Goal: Complete application form

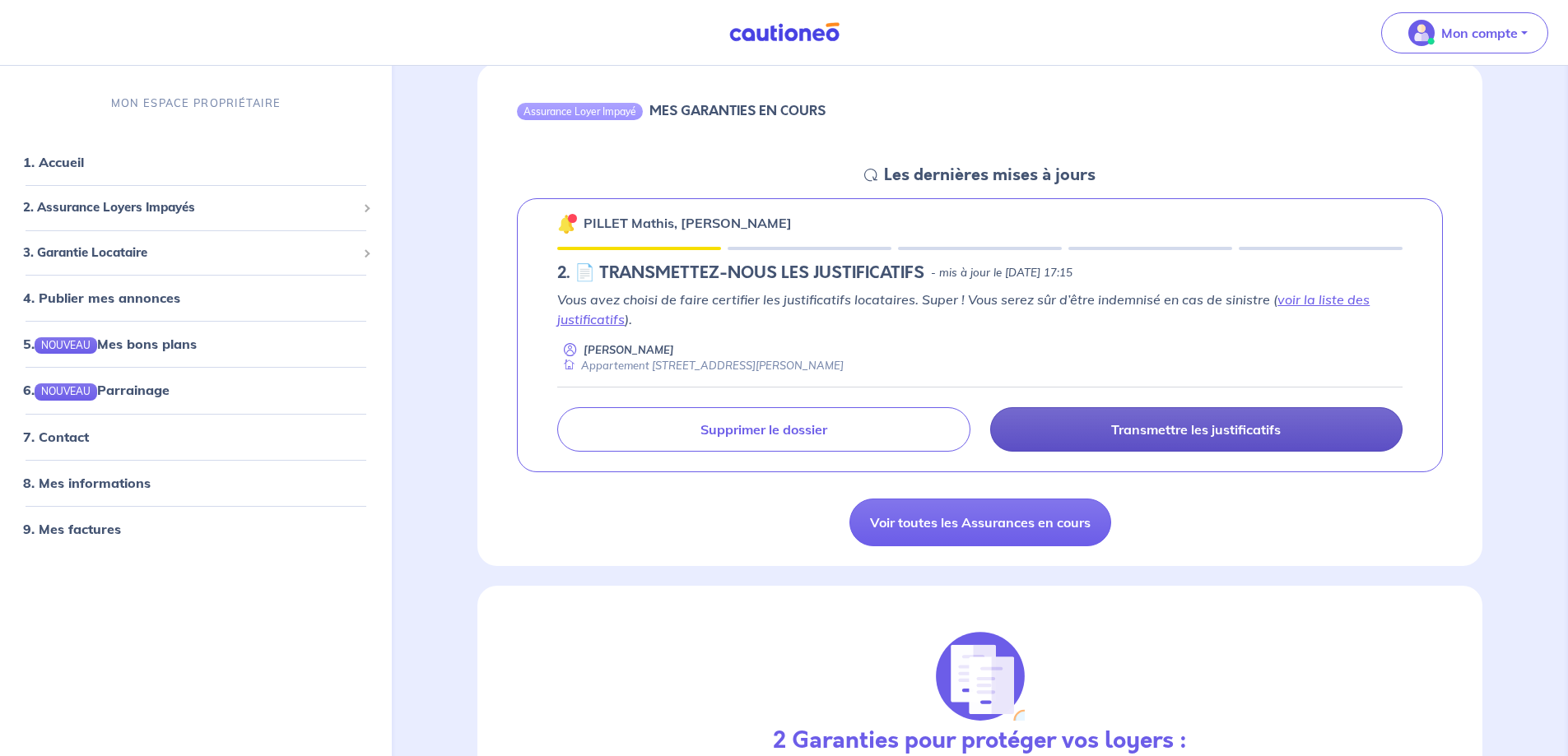
scroll to position [165, 0]
click at [1237, 427] on p "Transmettre les justificatifs" at bounding box center [1195, 428] width 169 height 16
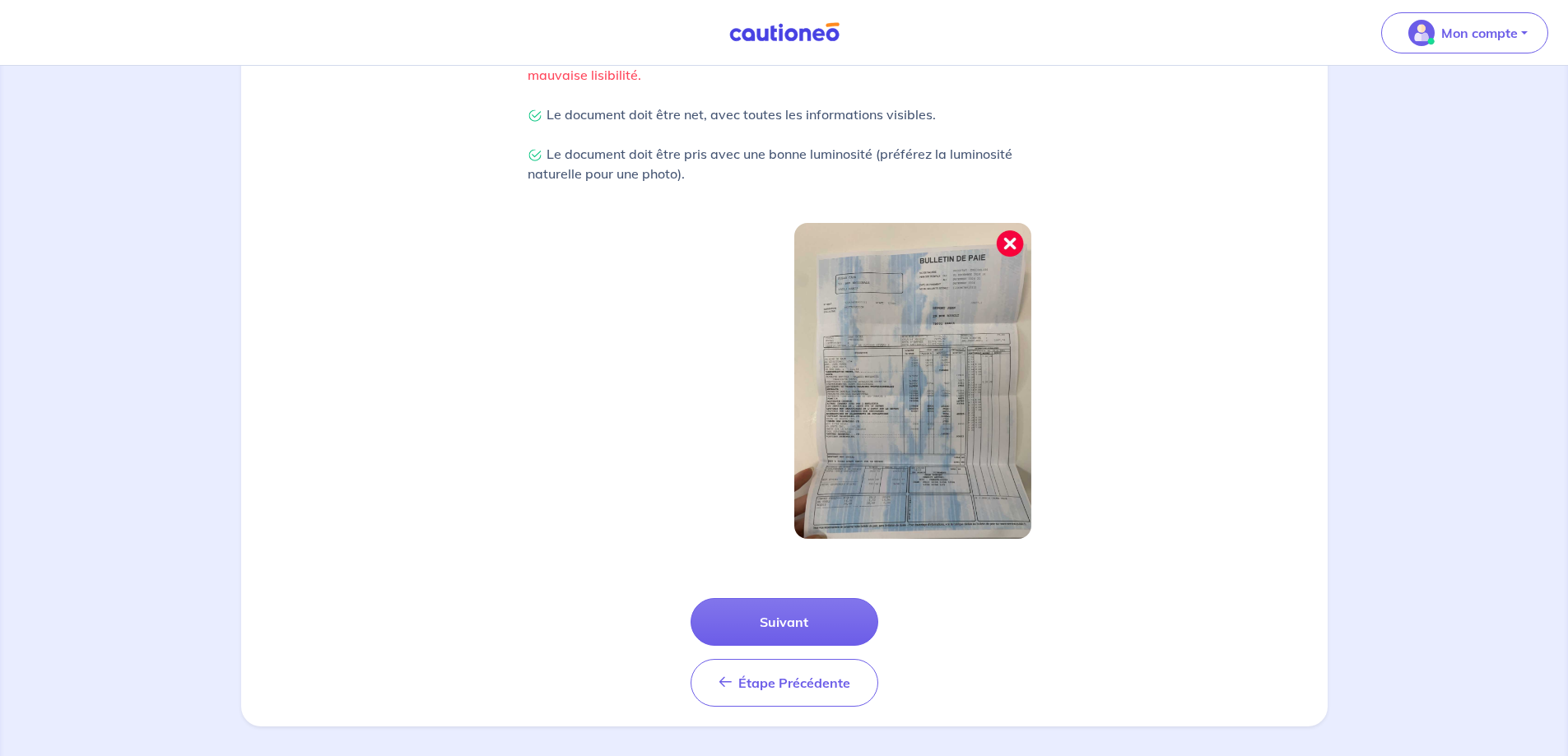
scroll to position [422, 0]
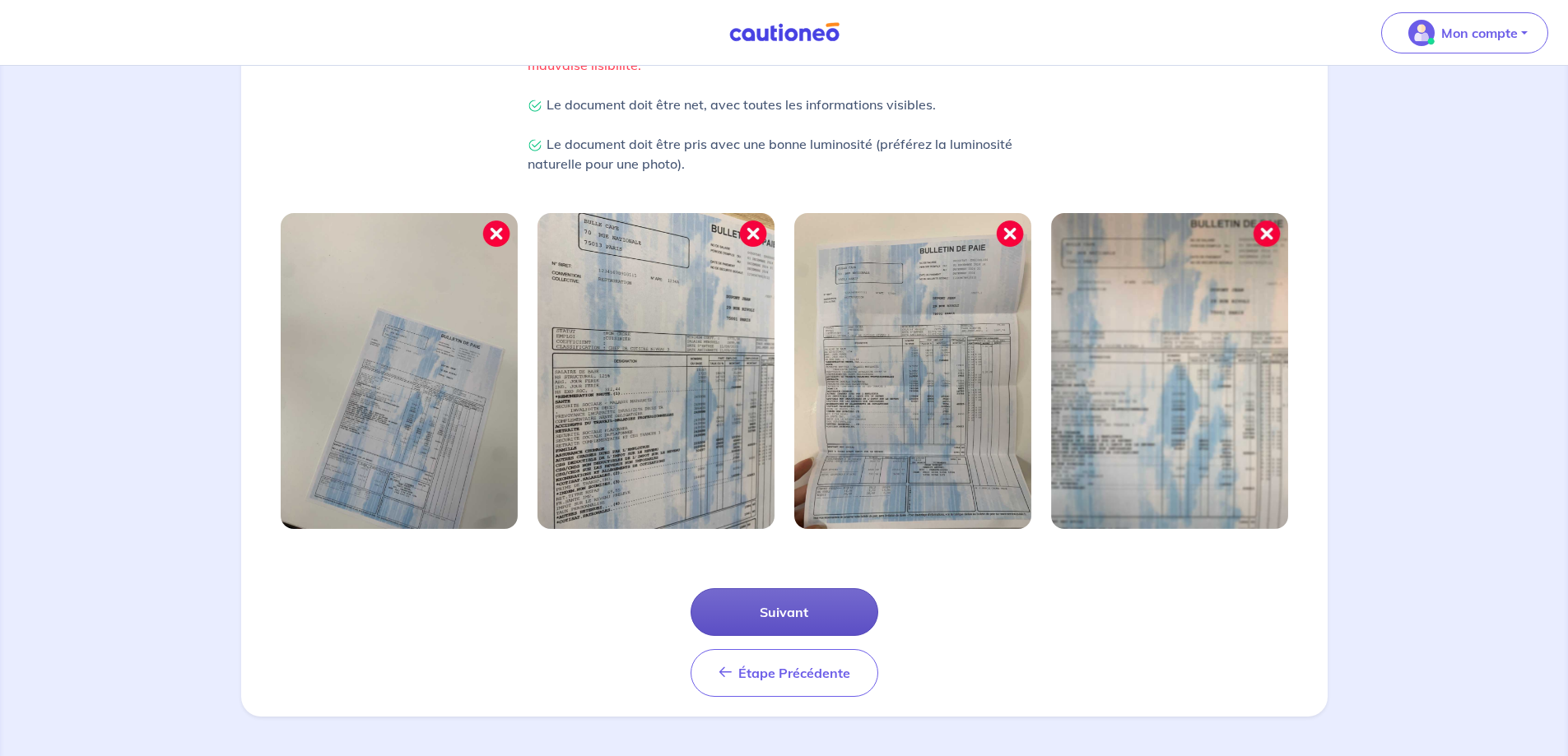
click at [802, 612] on button "Suivant" at bounding box center [784, 612] width 188 height 48
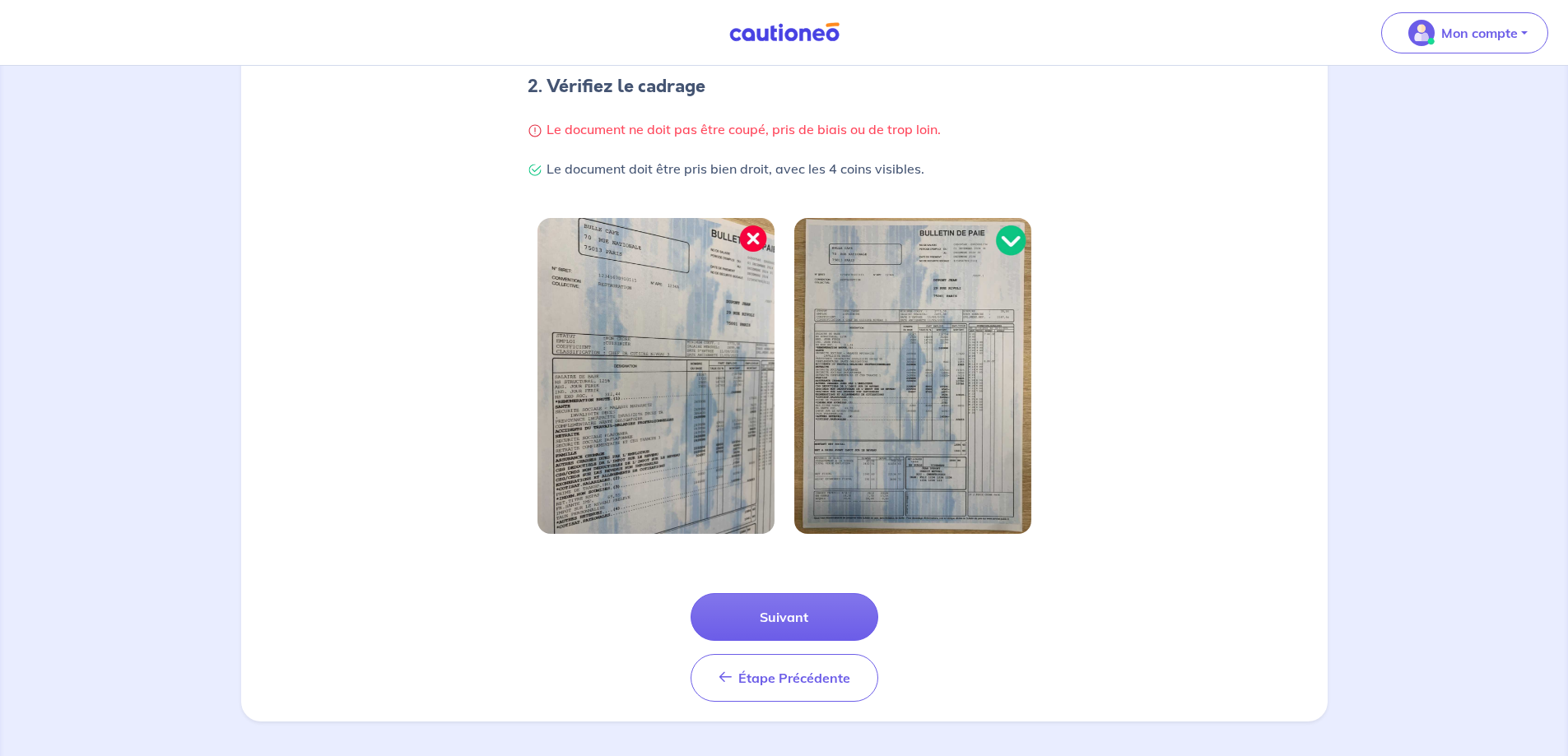
scroll to position [343, 0]
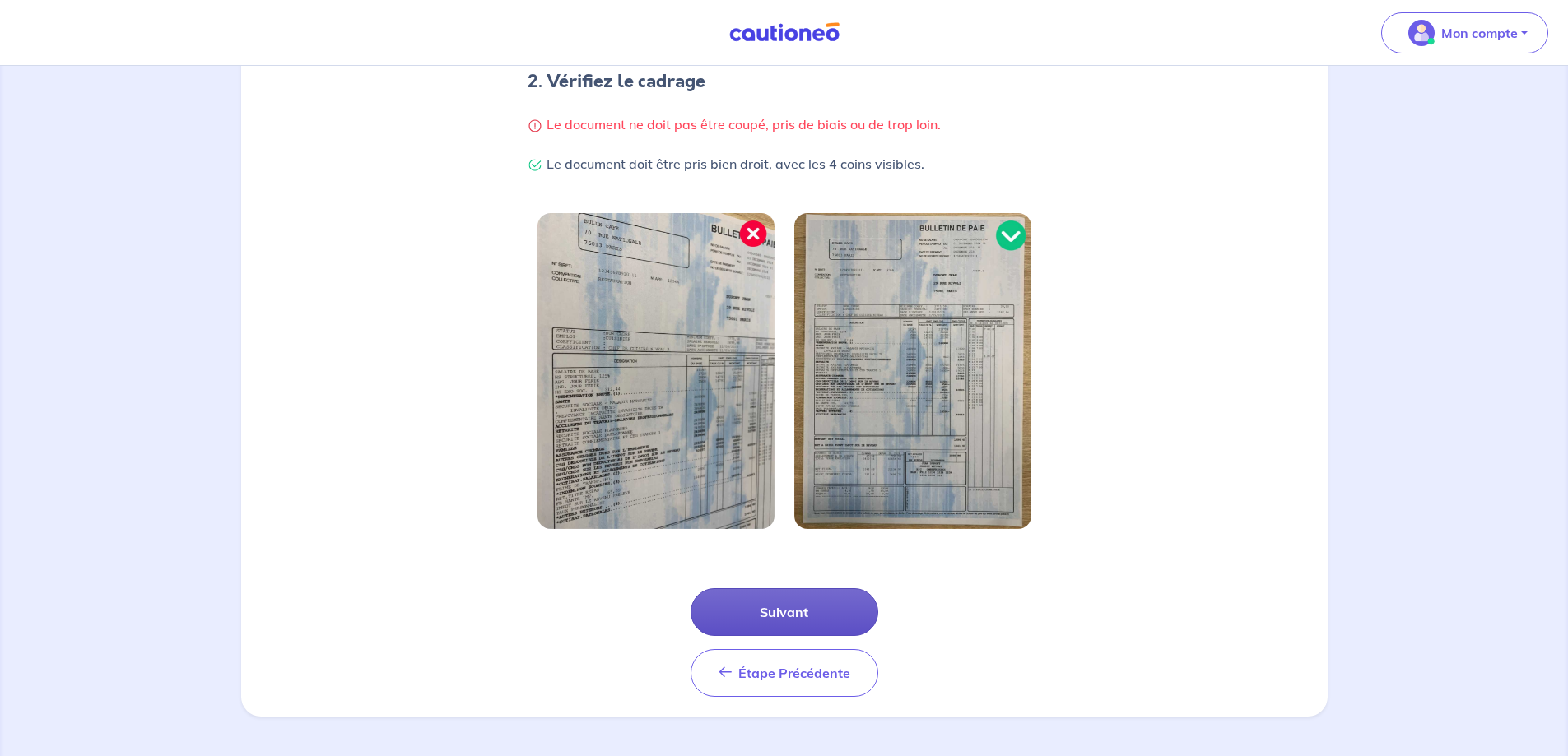
click at [793, 614] on button "Suivant" at bounding box center [784, 612] width 188 height 48
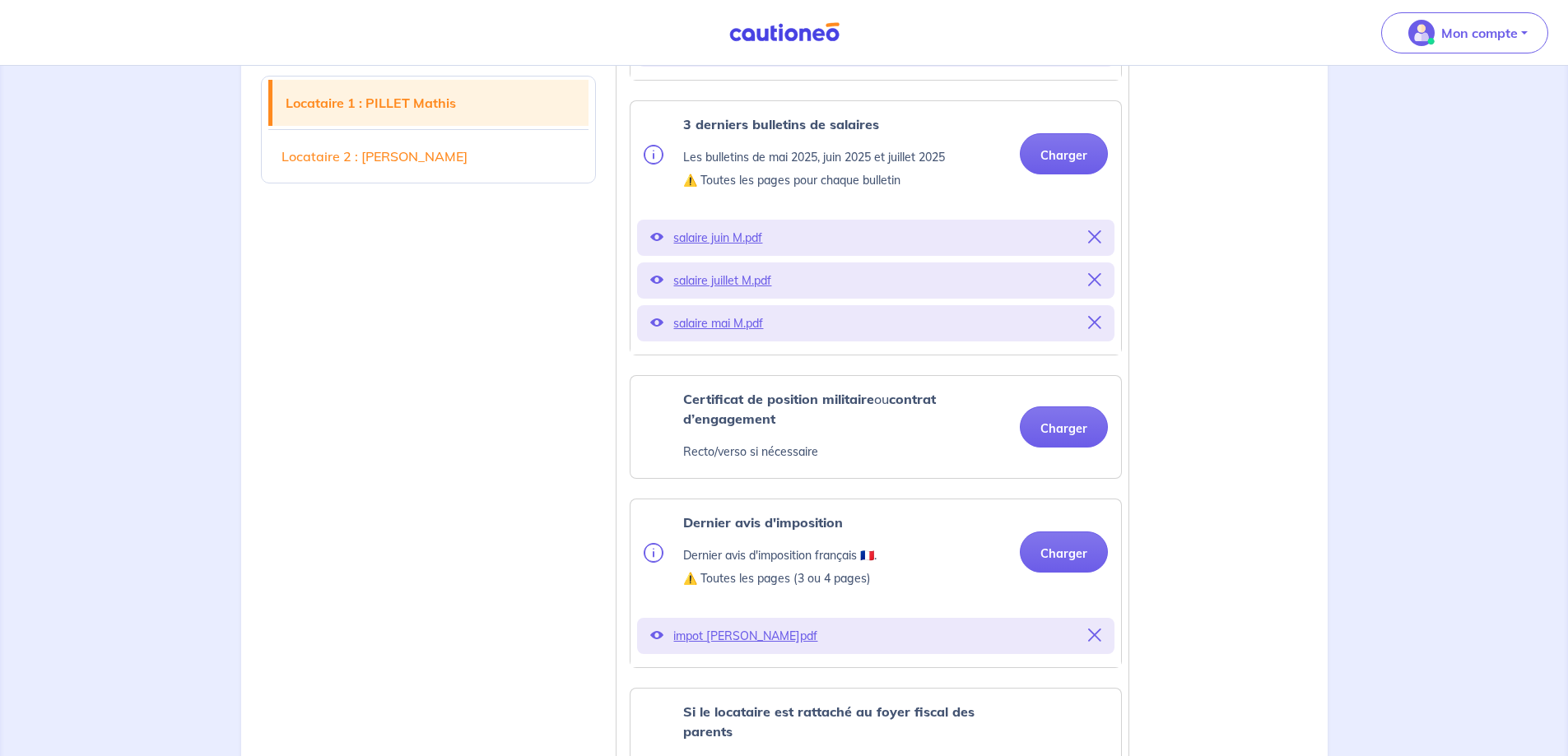
scroll to position [741, 0]
click at [1075, 442] on button "Charger" at bounding box center [1063, 426] width 88 height 41
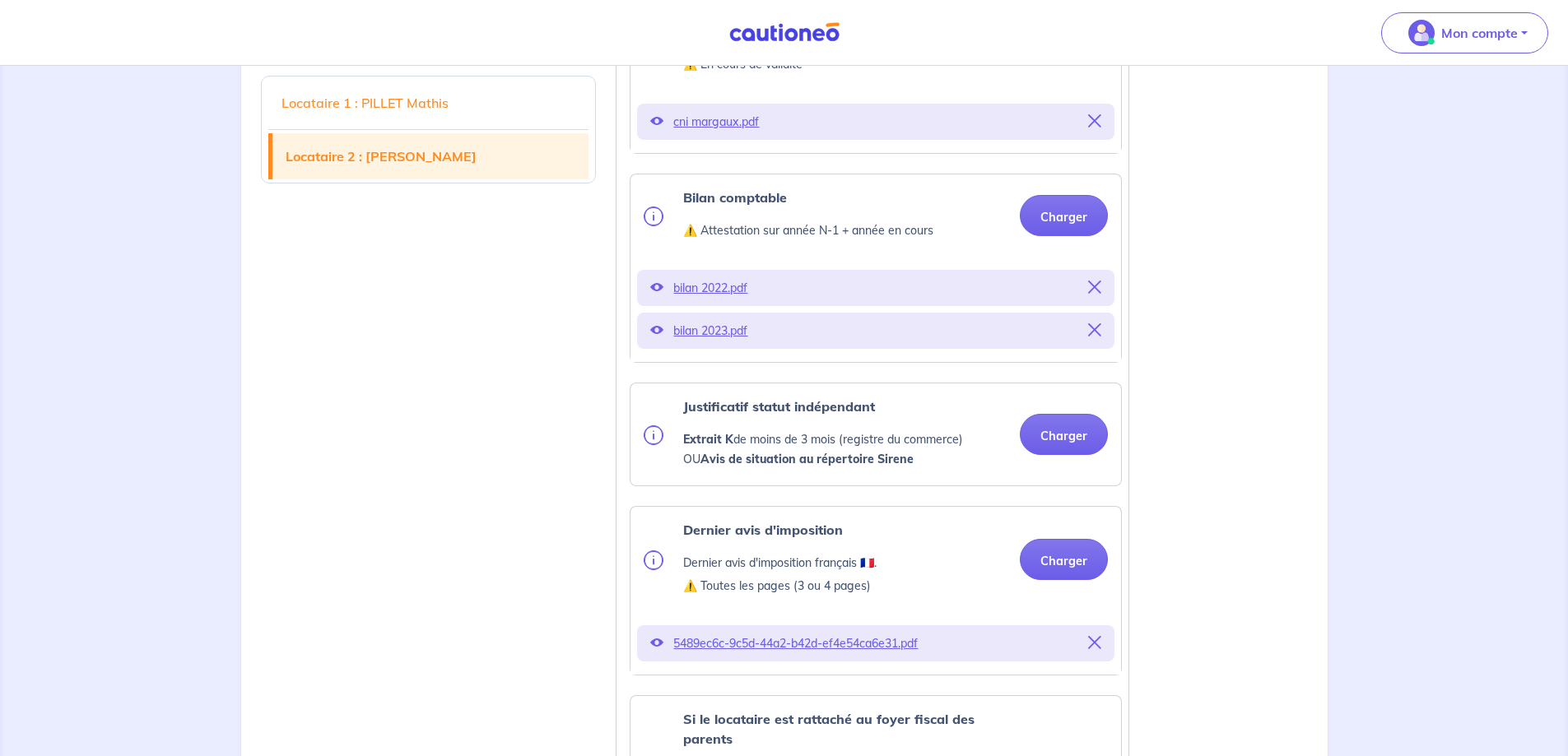
scroll to position [2222, 0]
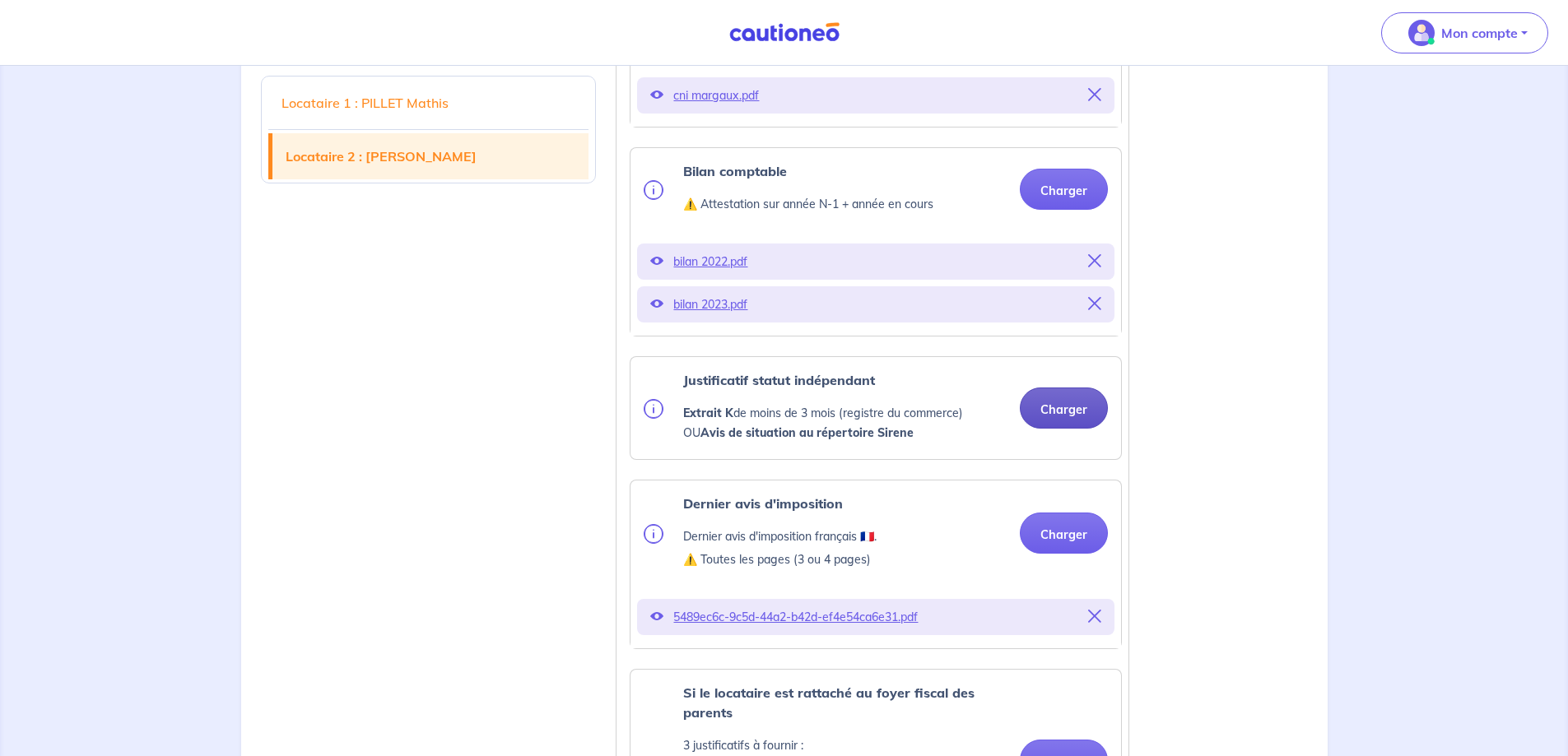
click at [1076, 429] on button "Charger" at bounding box center [1063, 408] width 88 height 41
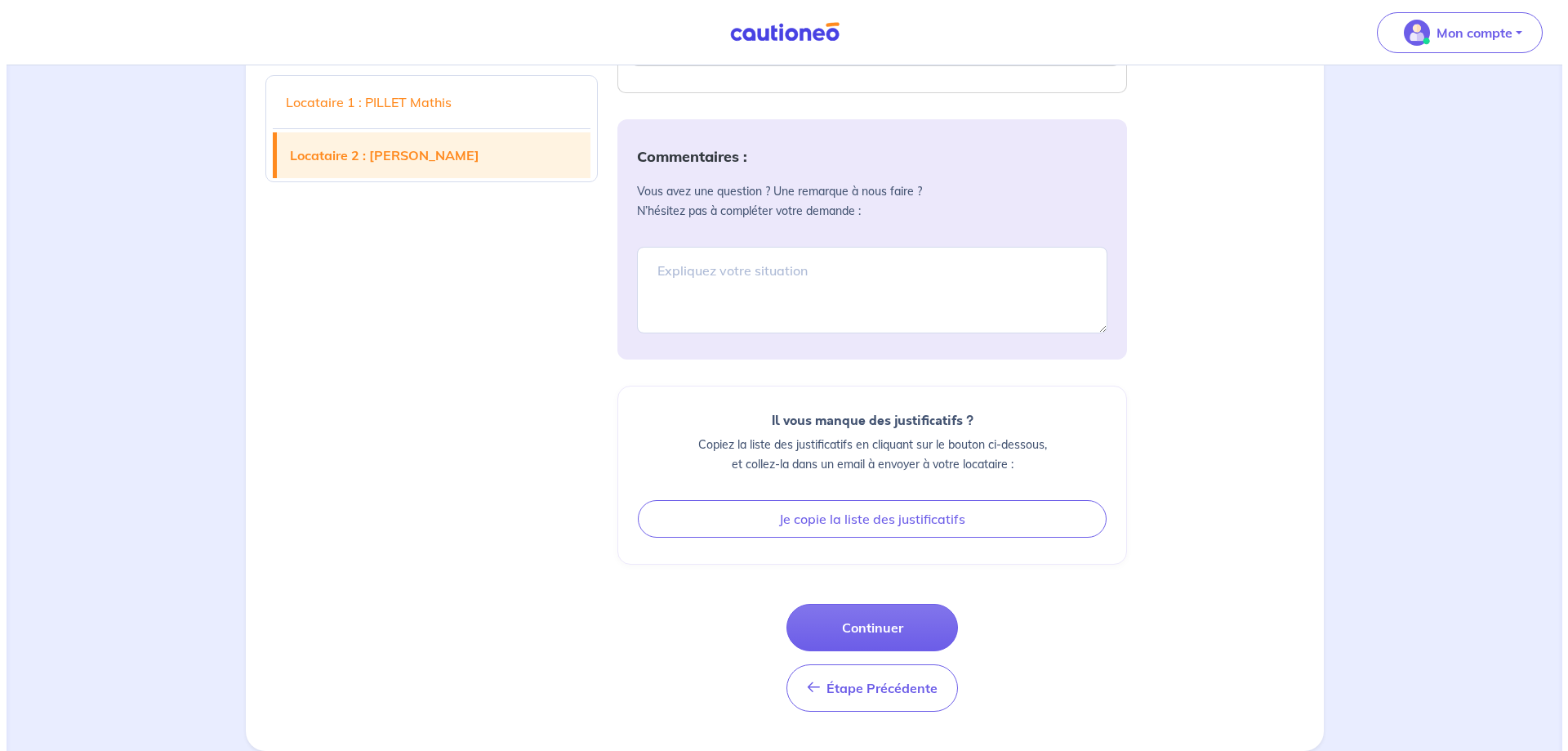
scroll to position [3431, 0]
click at [865, 631] on button "Continuer" at bounding box center [866, 628] width 171 height 48
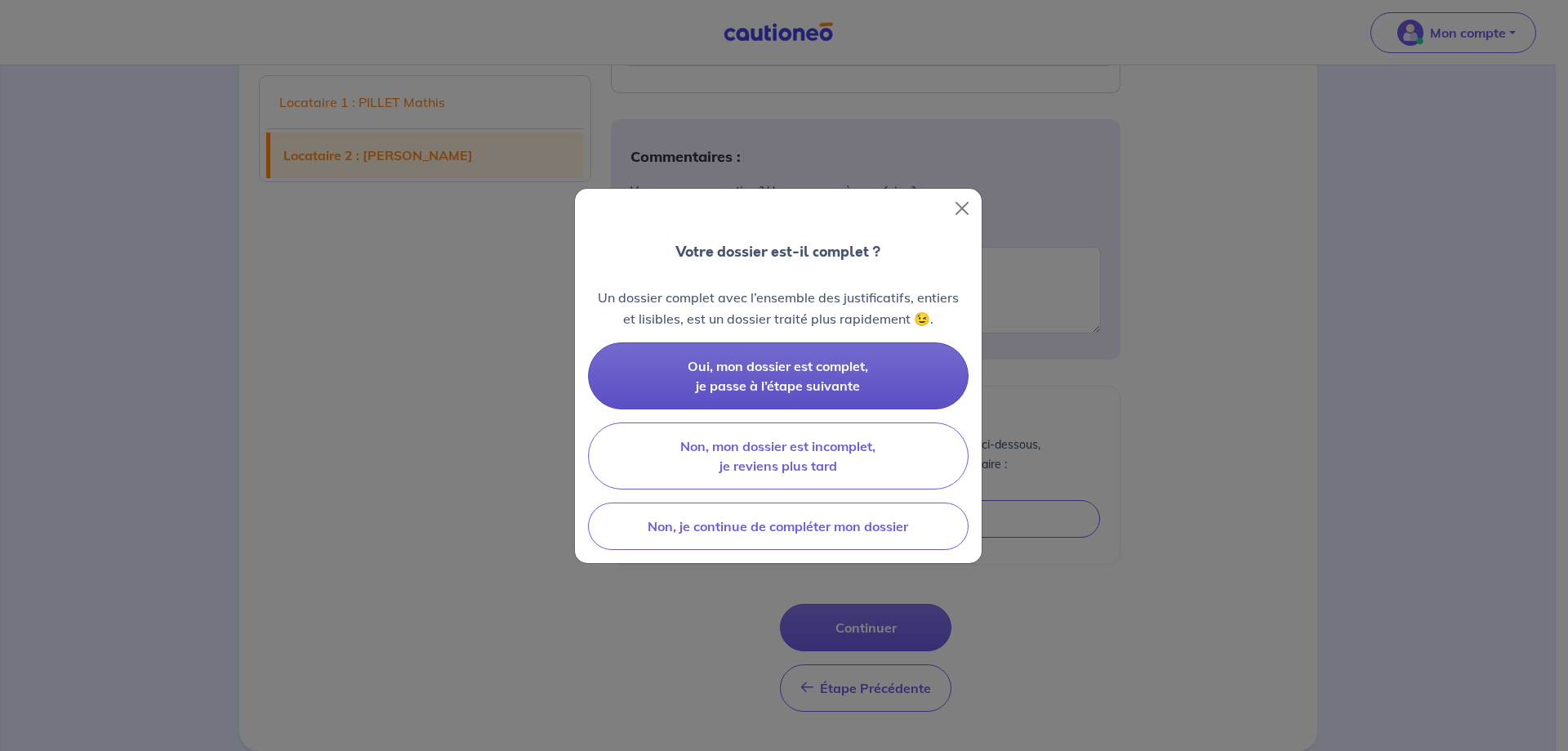
click at [812, 374] on button "Oui, mon dossier est complet, je passe à l’étape suivante" at bounding box center [778, 376] width 381 height 67
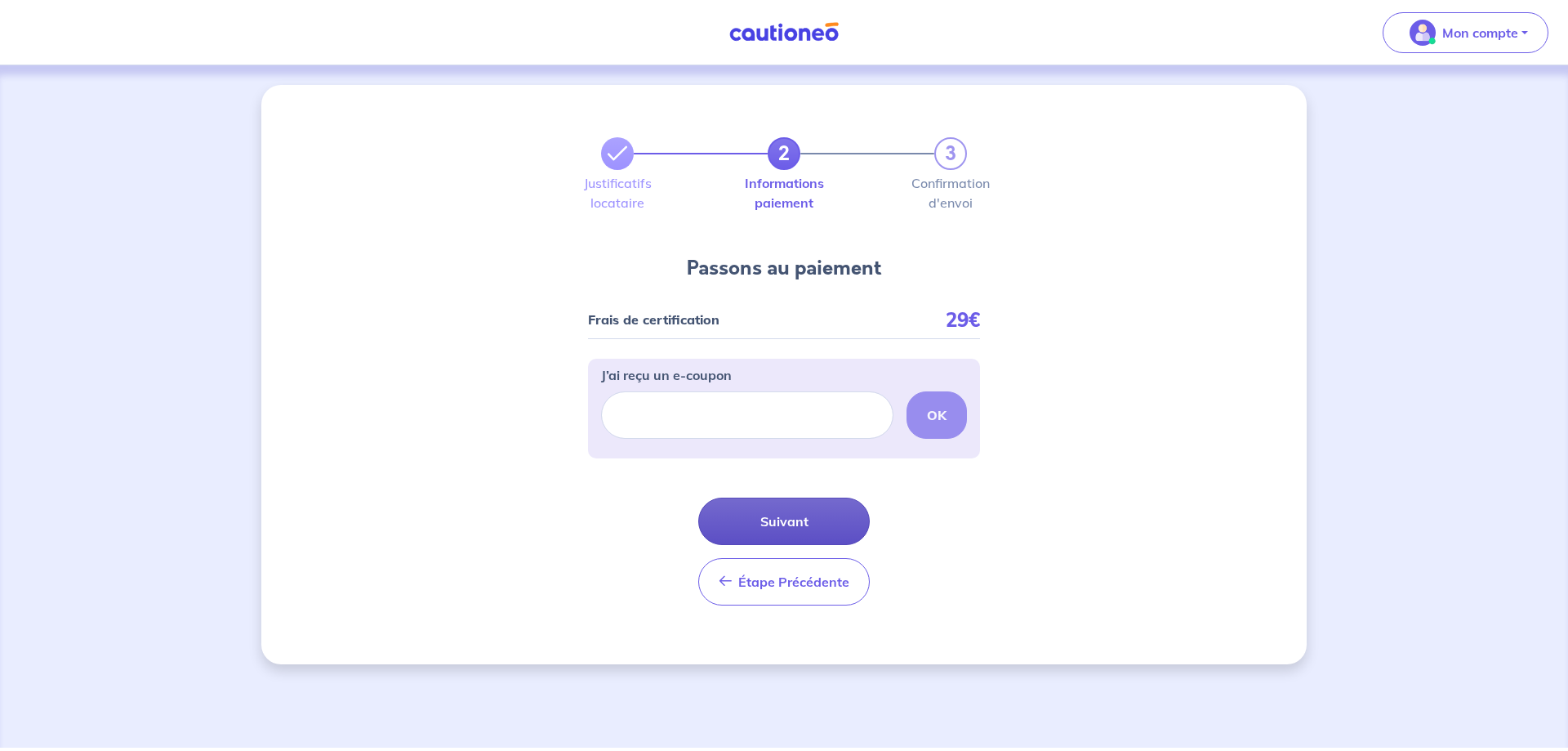
click at [784, 518] on button "Suivant" at bounding box center [784, 522] width 171 height 48
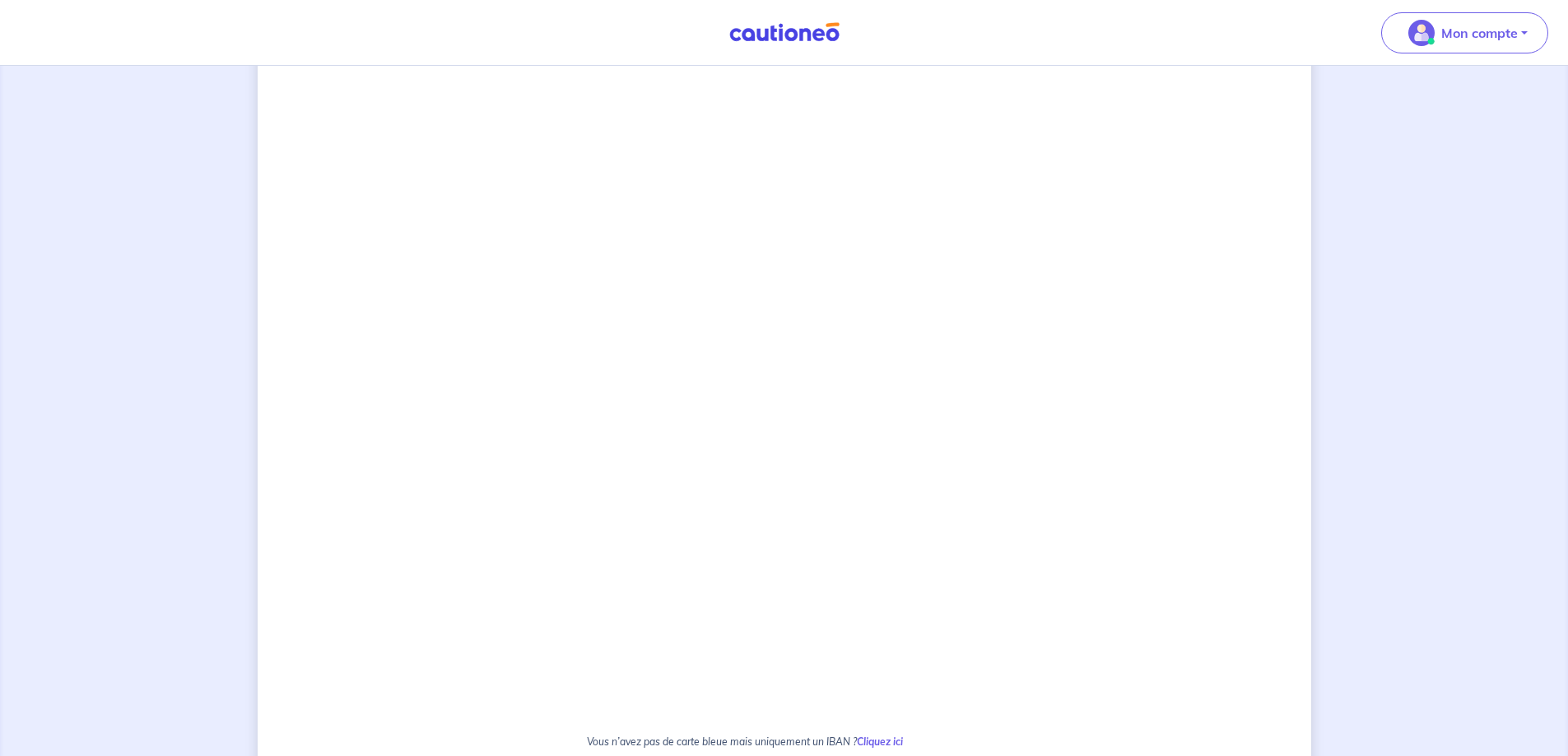
scroll to position [613, 0]
click at [487, 391] on div "2 3 Justificatifs locataire Informations paiement Confirmation d'envoi Passons …" at bounding box center [784, 242] width 1054 height 1538
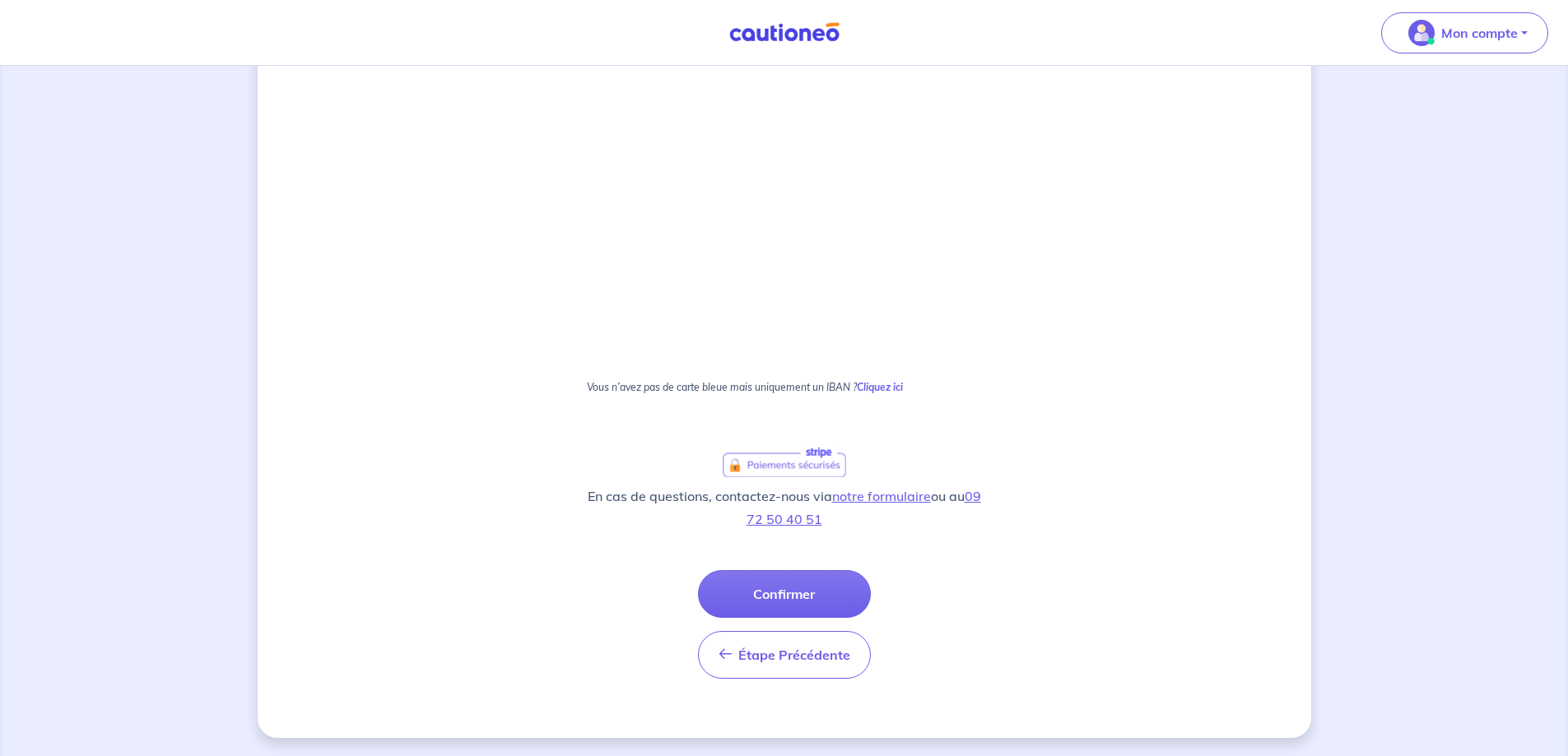
scroll to position [887, 0]
click at [788, 597] on button "Confirmer" at bounding box center [784, 593] width 173 height 48
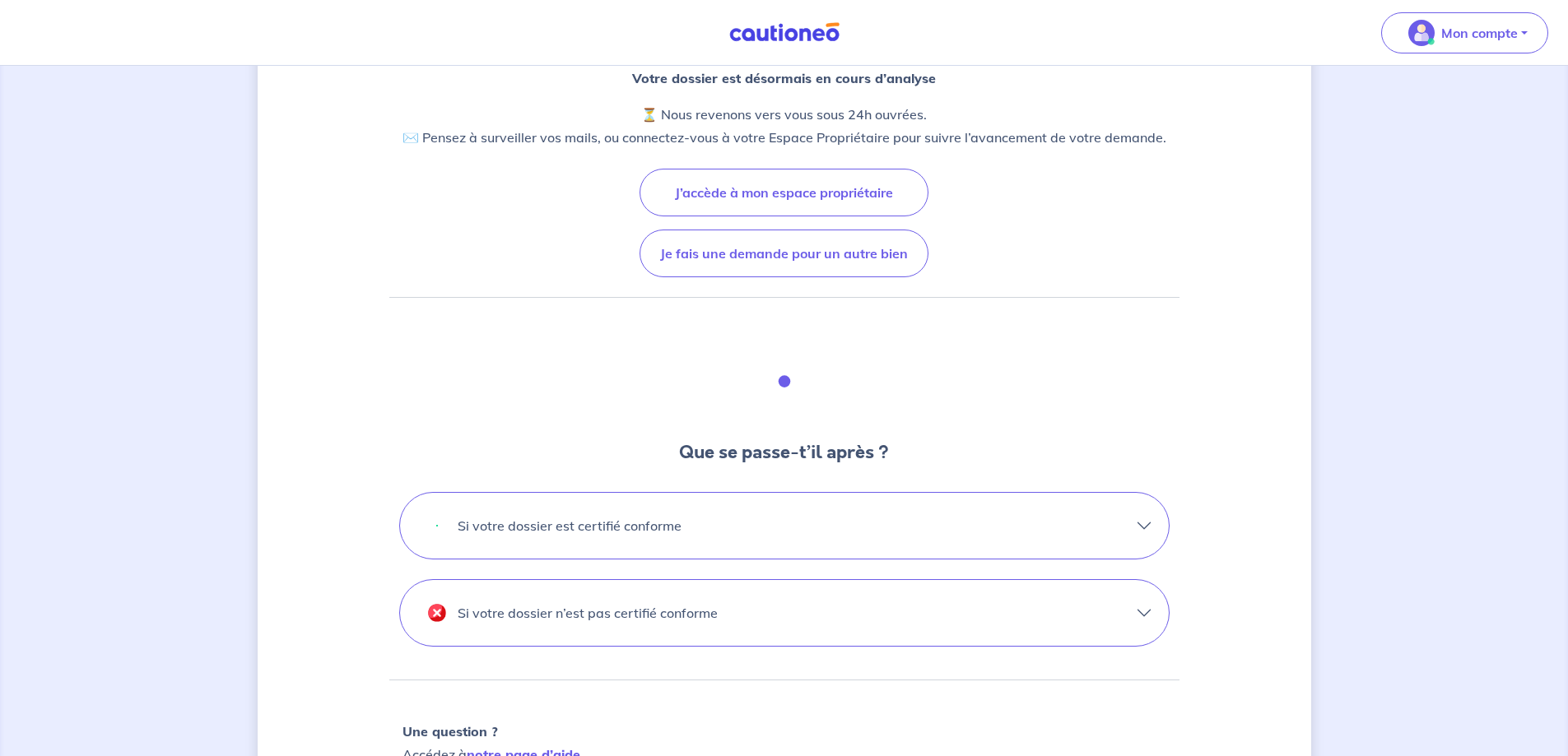
scroll to position [247, 0]
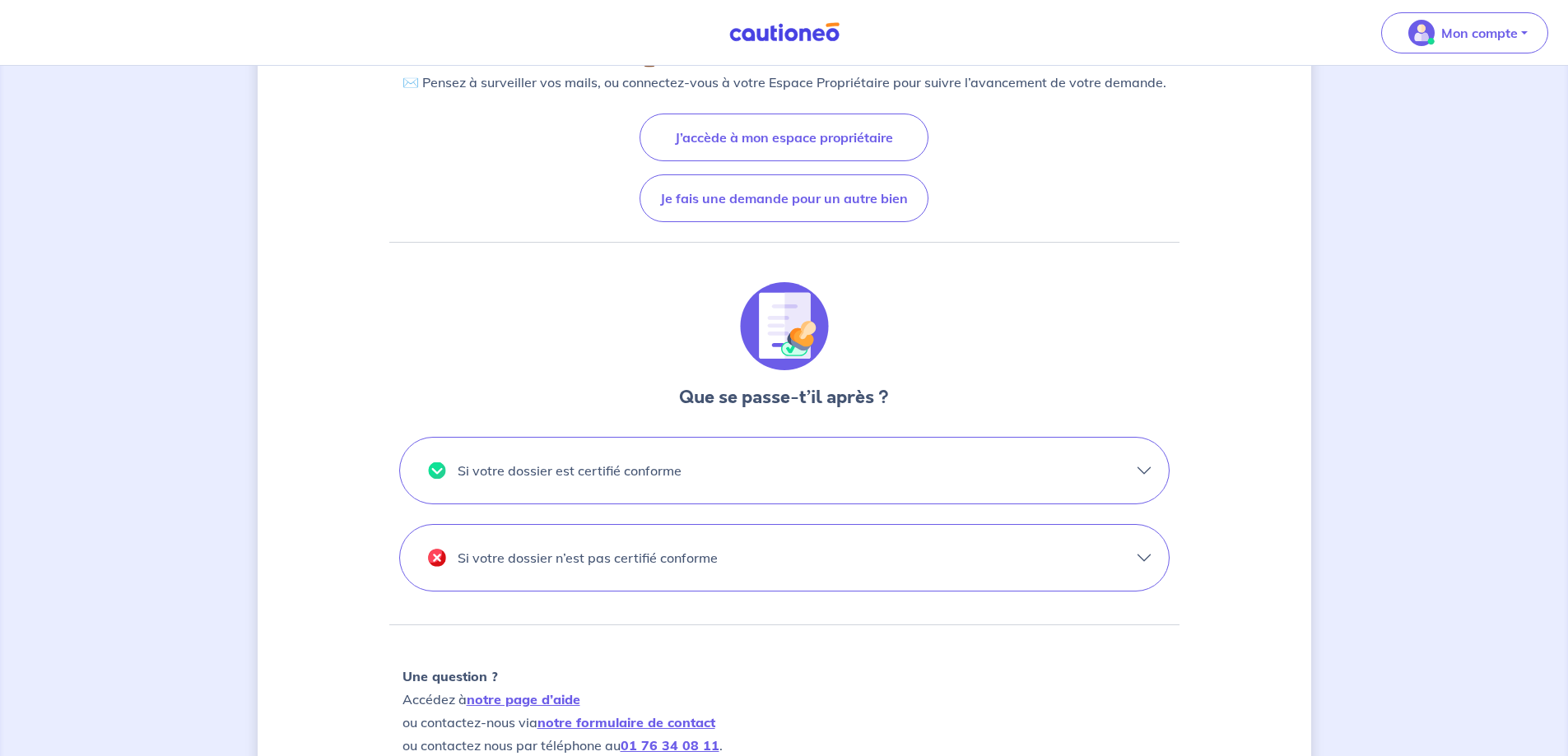
click at [1142, 471] on button "Si votre dossier est certifié conforme" at bounding box center [784, 470] width 769 height 66
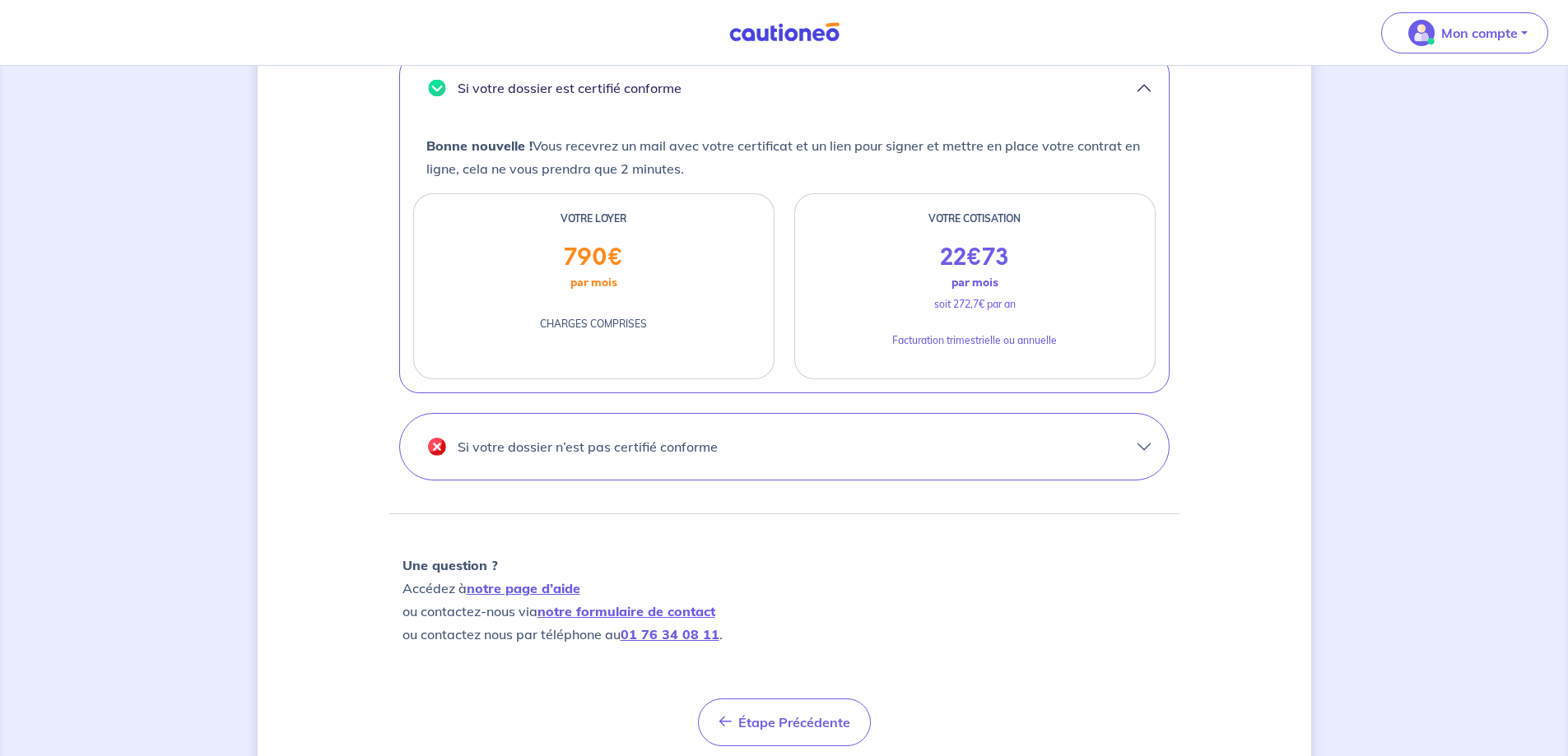
scroll to position [659, 0]
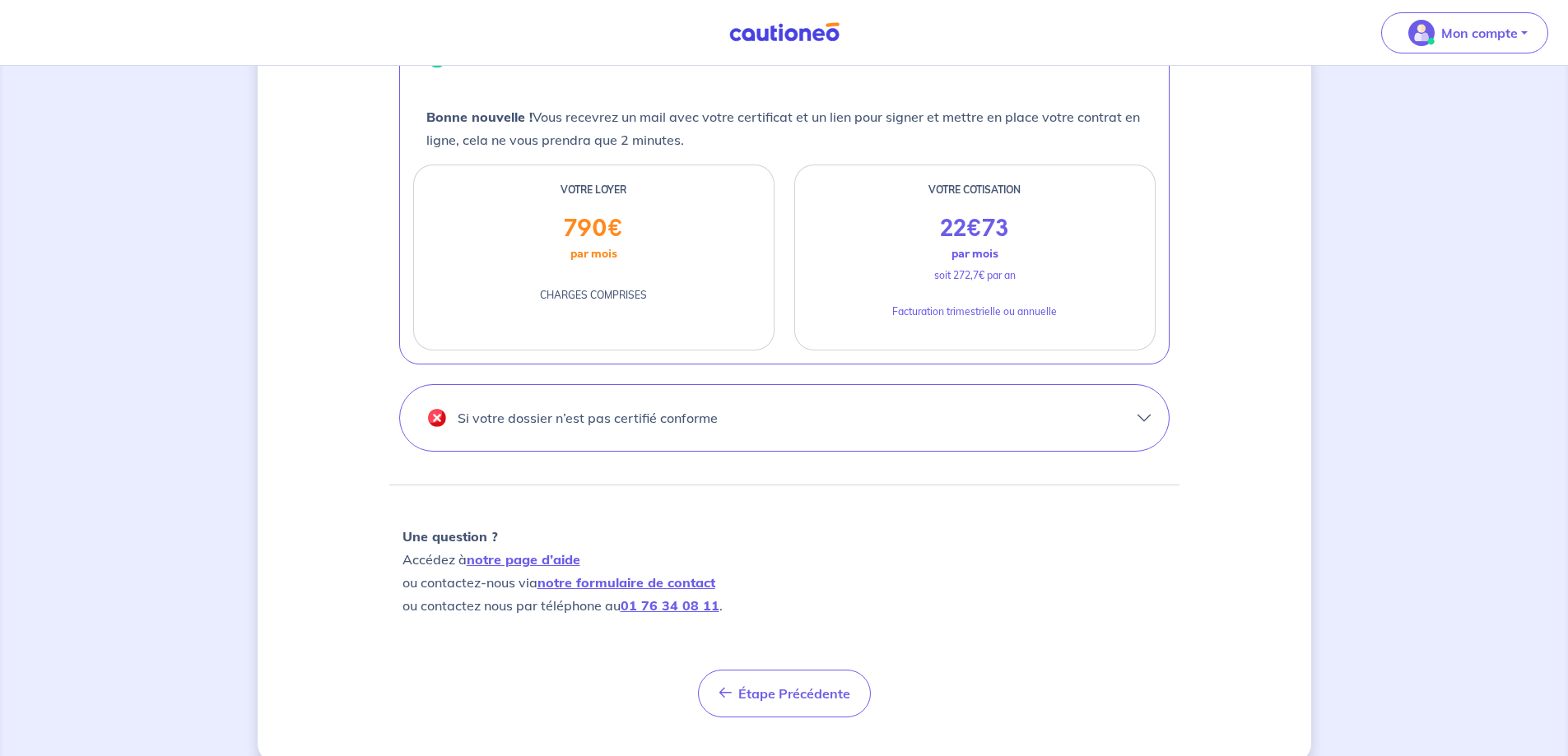
click at [1143, 416] on button "Si votre dossier n’est pas certifié conforme" at bounding box center [784, 418] width 769 height 66
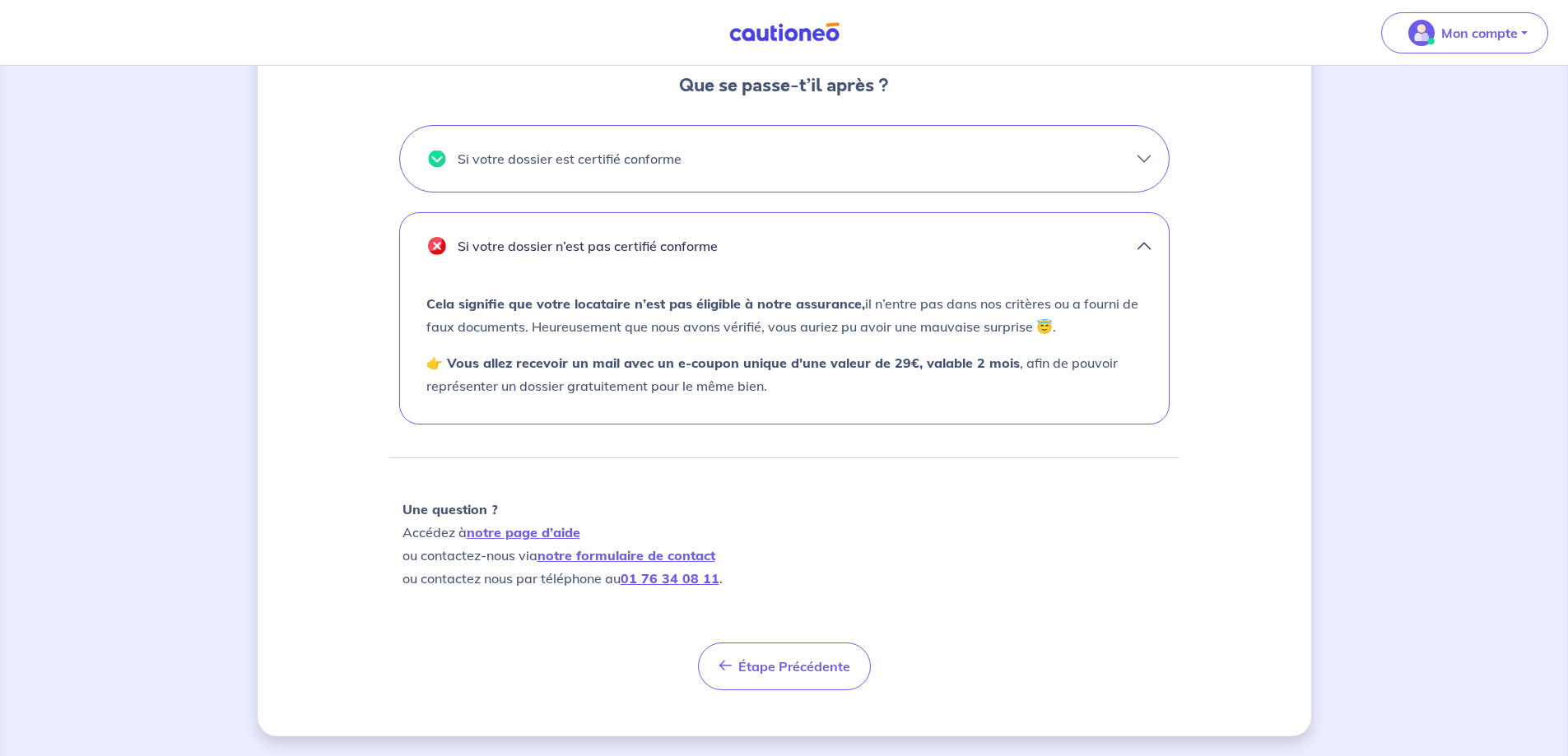
scroll to position [559, 0]
